Goal: Contribute content: Contribute content

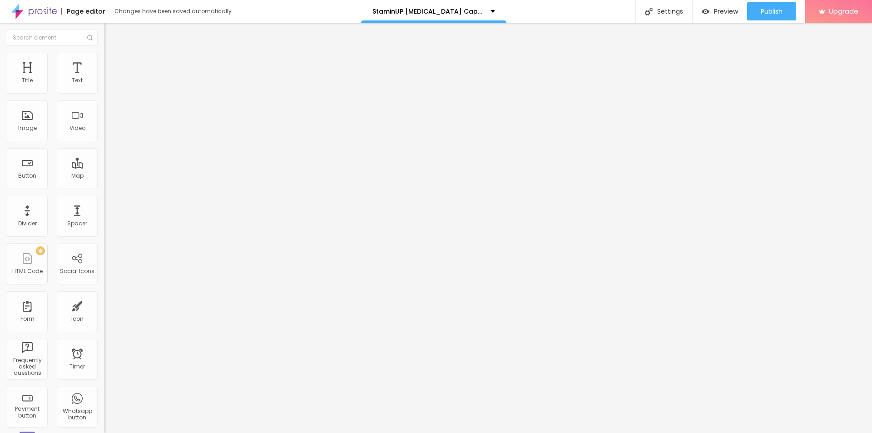
click at [104, 78] on span "Add image" at bounding box center [122, 74] width 37 height 8
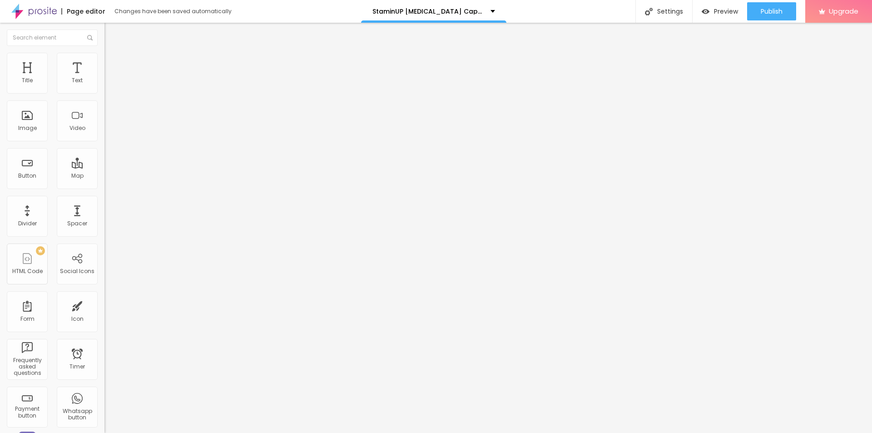
click at [104, 186] on input "https://" at bounding box center [158, 181] width 109 height 9
paste input "[DOMAIN_NAME][URL][MEDICAL_DATA]"
type input "[URL][DOMAIN_NAME][MEDICAL_DATA]"
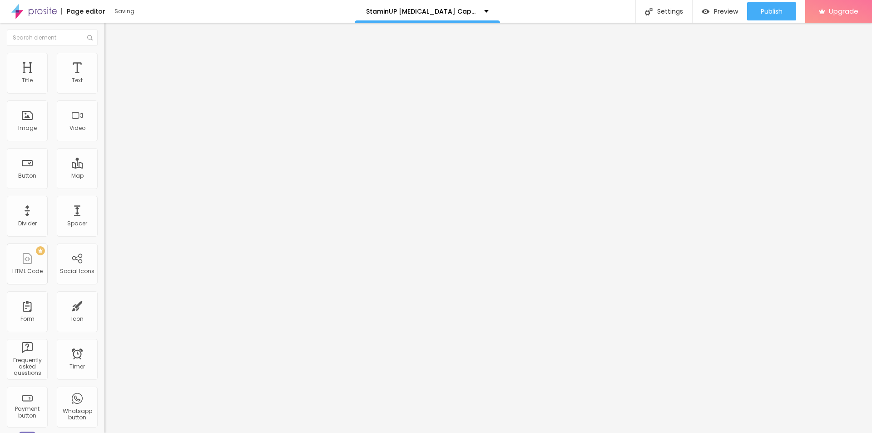
click at [104, 92] on input "text" at bounding box center [158, 87] width 109 height 9
paste input "StaminUP [MEDICAL_DATA] Capsules"
type input "StaminUP [MEDICAL_DATA] Capsules"
click at [104, 52] on ul "Content Style Advanced" at bounding box center [156, 57] width 104 height 27
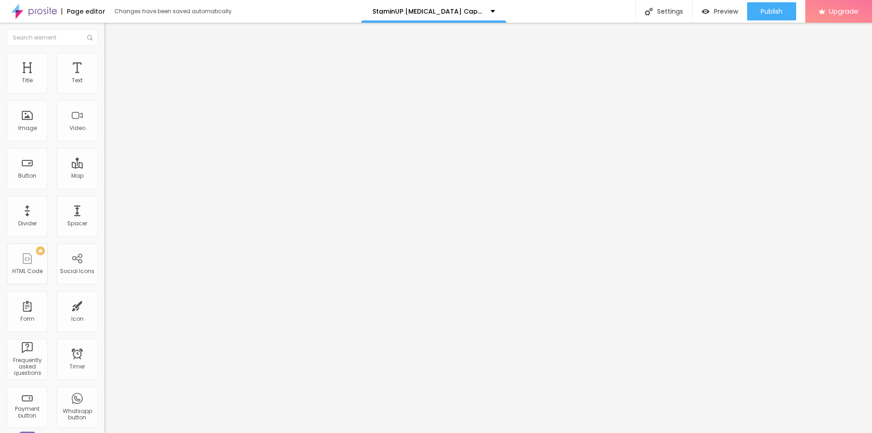
scroll to position [0, 0]
click at [104, 54] on img at bounding box center [108, 57] width 8 height 8
type input "95"
type input "90"
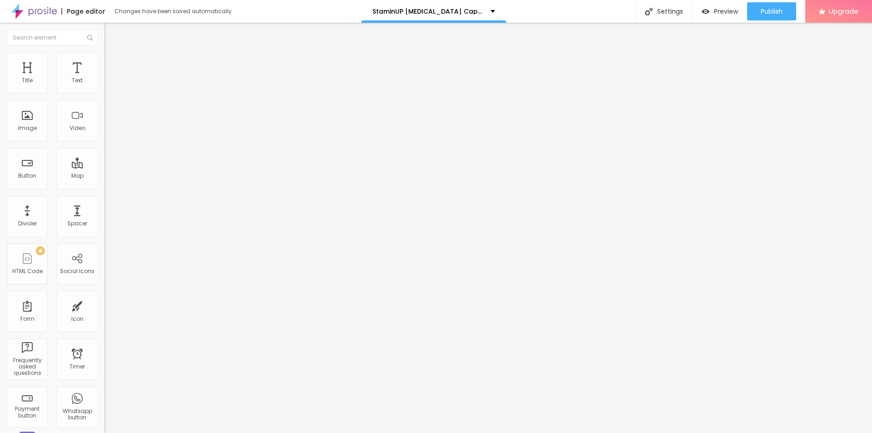
type input "90"
type input "85"
type input "80"
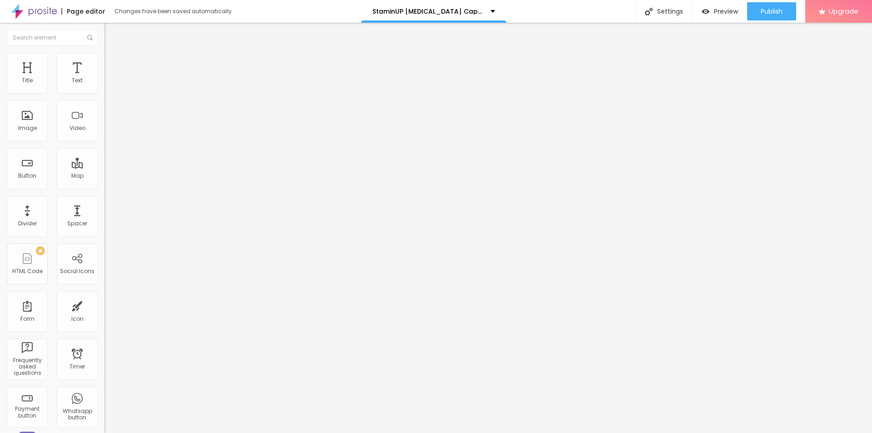
type input "75"
type input "70"
type input "65"
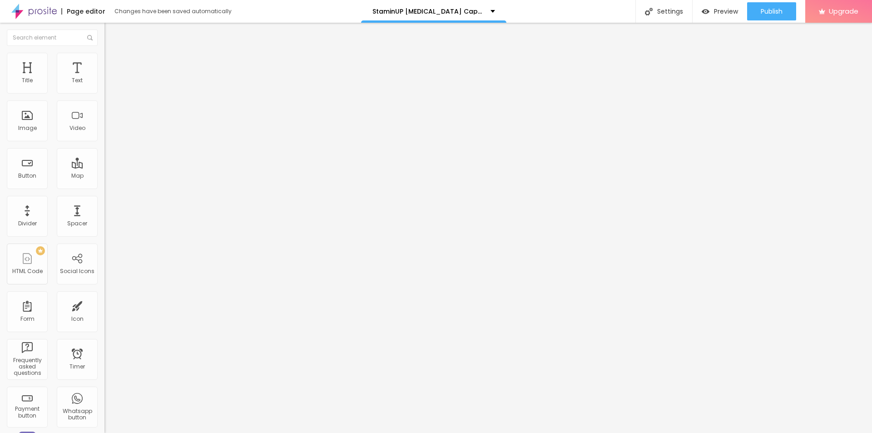
drag, startPoint x: 89, startPoint y: 98, endPoint x: 63, endPoint y: 96, distance: 26.9
type input "65"
click at [104, 93] on input "range" at bounding box center [133, 89] width 59 height 7
click at [108, 132] on icon "button" at bounding box center [110, 128] width 5 height 5
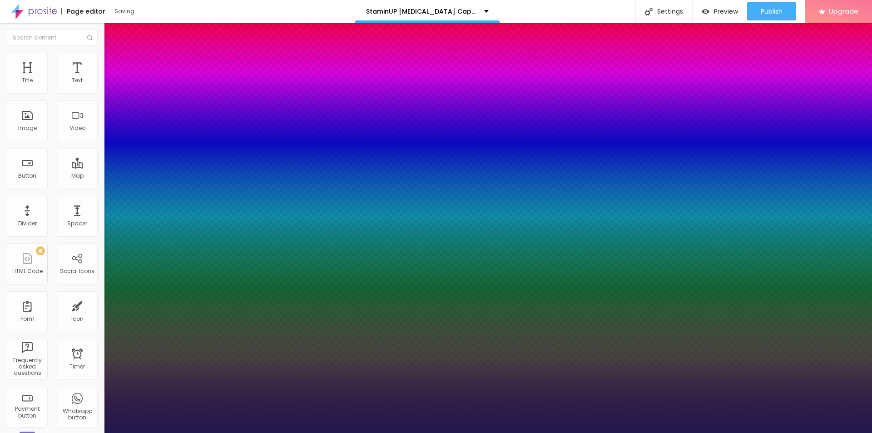
type input "1"
type input "17"
type input "1"
type input "18"
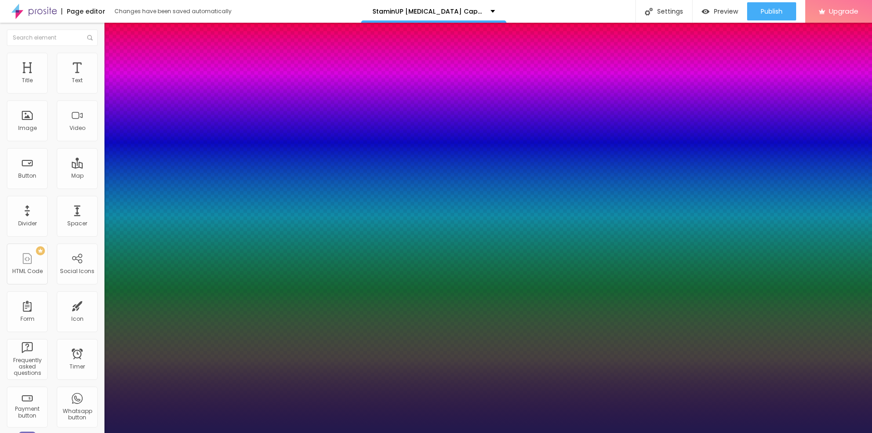
type input "18"
type input "1"
type input "21"
type input "1"
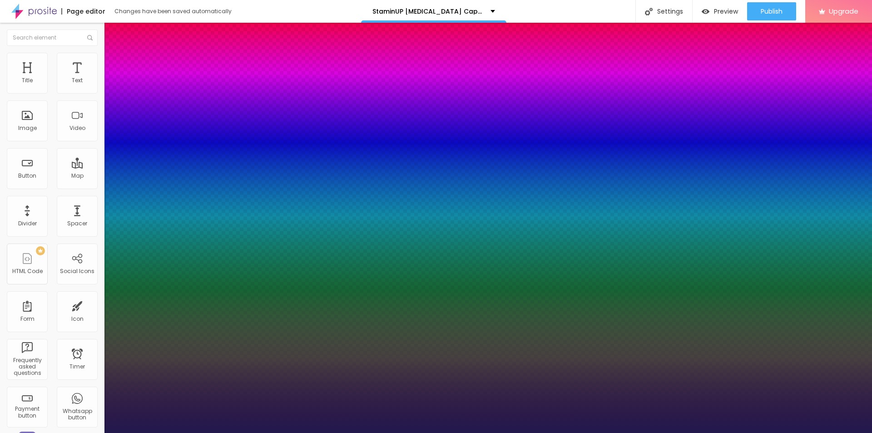
type input "22"
type input "1"
type input "23"
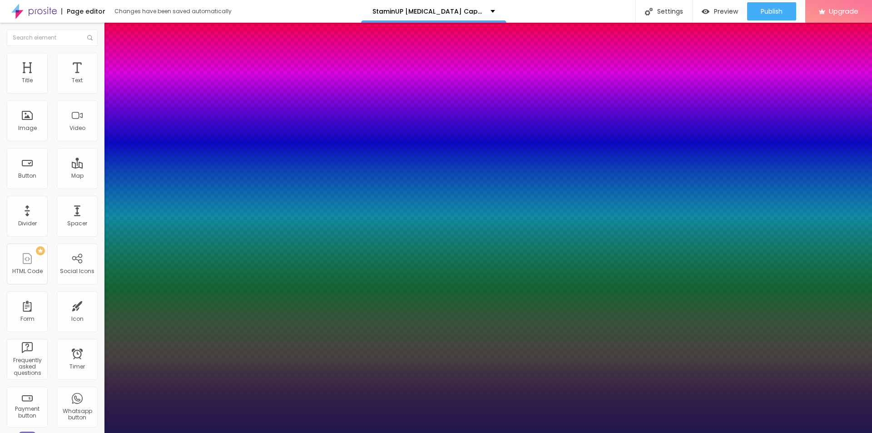
type input "1"
type input "24"
type input "1"
drag, startPoint x: 123, startPoint y: 256, endPoint x: 128, endPoint y: 257, distance: 5.1
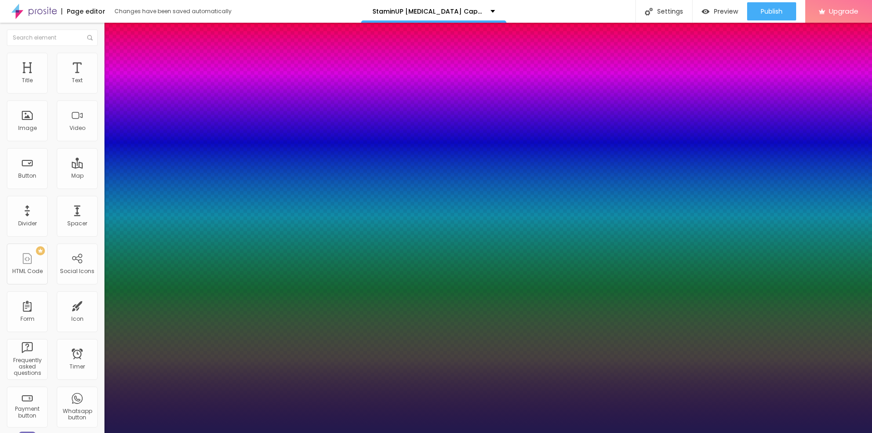
type input "24"
type input "1"
click at [266, 432] on div at bounding box center [436, 433] width 872 height 0
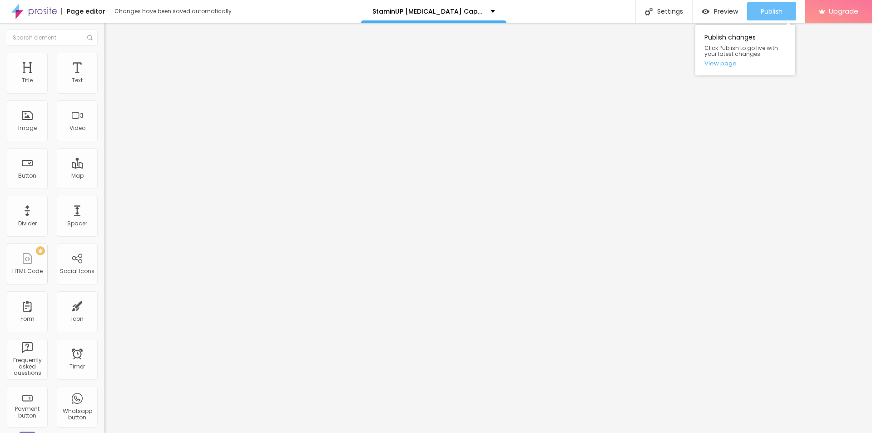
click at [783, 6] on button "Publish" at bounding box center [771, 11] width 49 height 18
click at [717, 62] on link "View page" at bounding box center [745, 63] width 82 height 6
